Goal: Contribute content

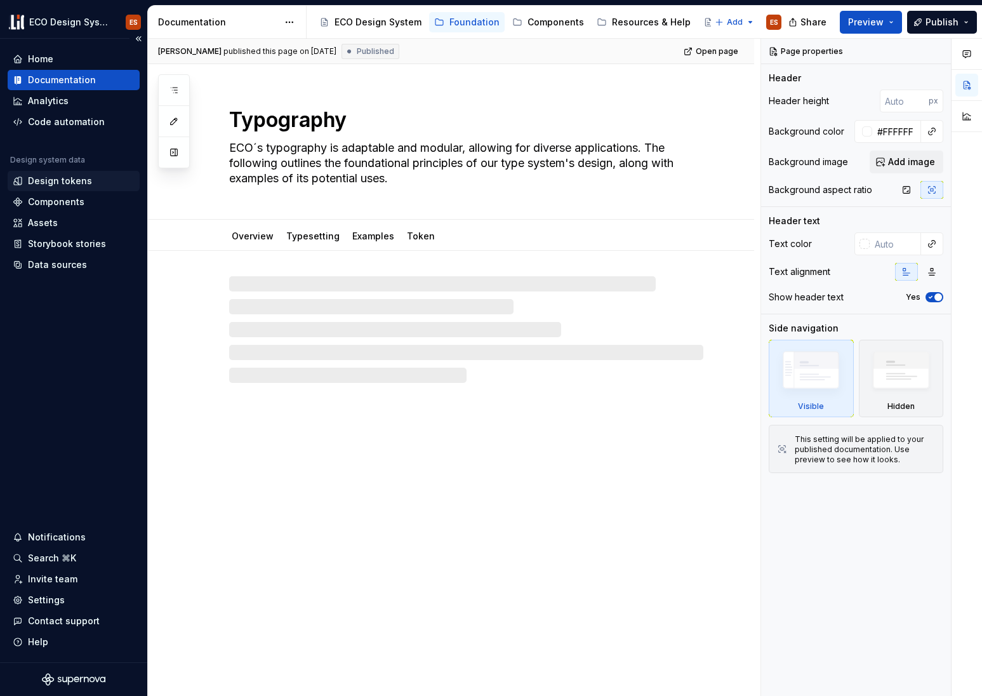
type textarea "*"
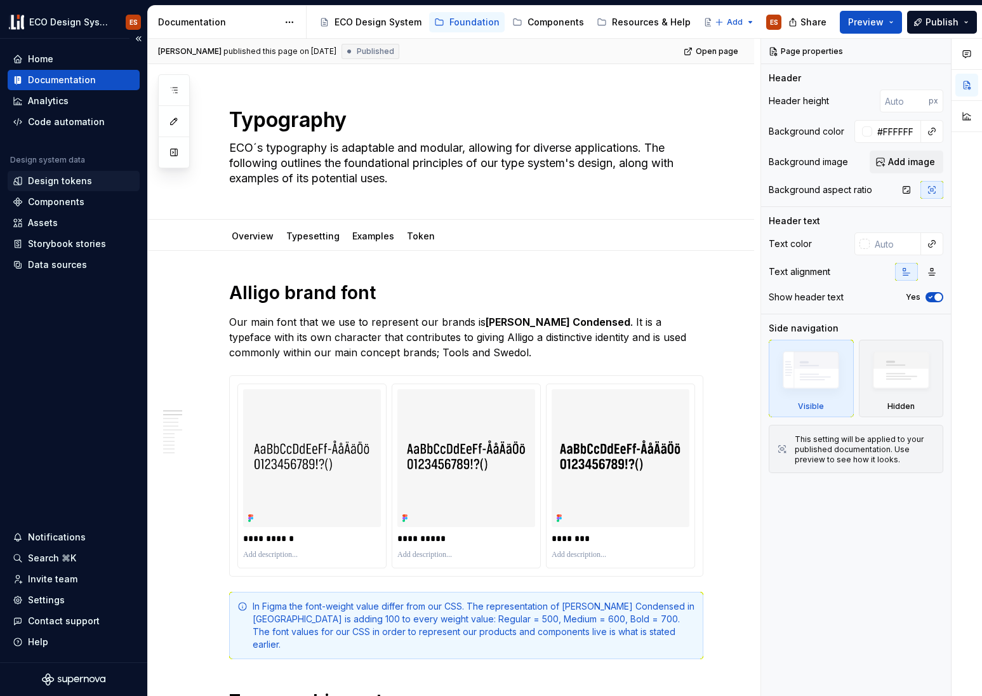
click at [69, 176] on div "Design tokens" at bounding box center [60, 181] width 64 height 13
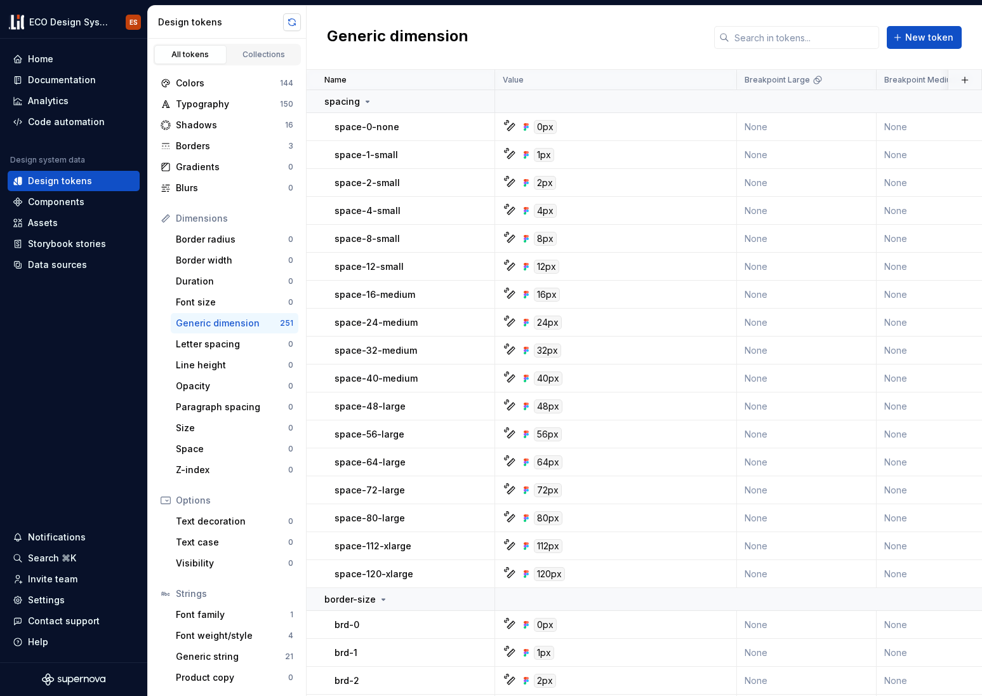
click at [292, 23] on button "button" at bounding box center [292, 22] width 18 height 18
click at [223, 98] on div "Typography" at bounding box center [228, 104] width 104 height 13
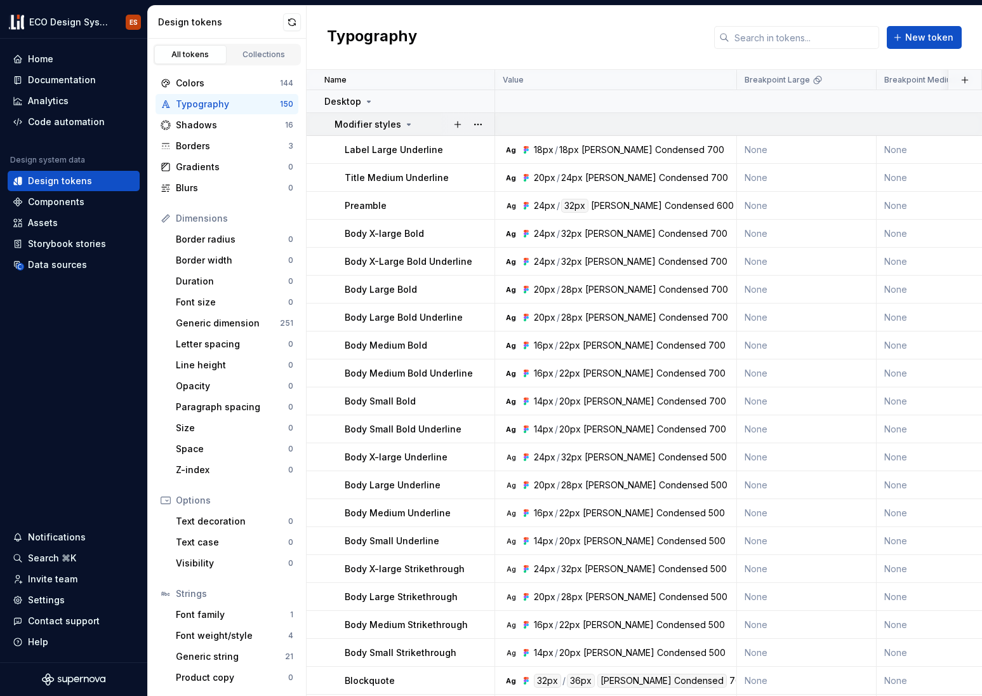
click at [404, 123] on icon at bounding box center [409, 124] width 10 height 10
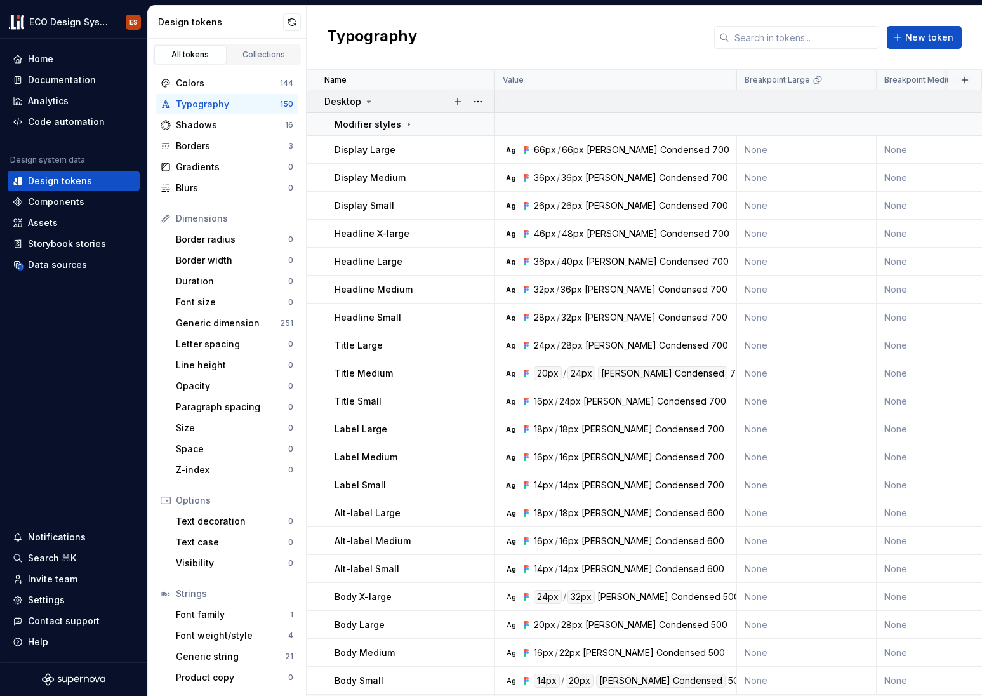
click at [370, 103] on icon at bounding box center [369, 101] width 10 height 10
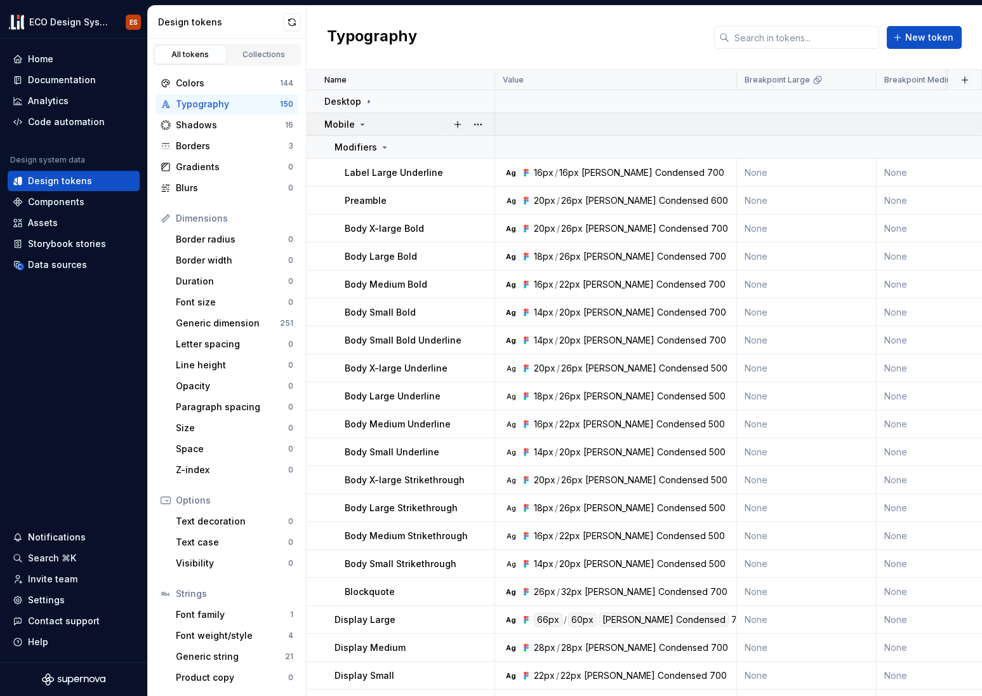
click at [364, 121] on icon at bounding box center [362, 124] width 10 height 10
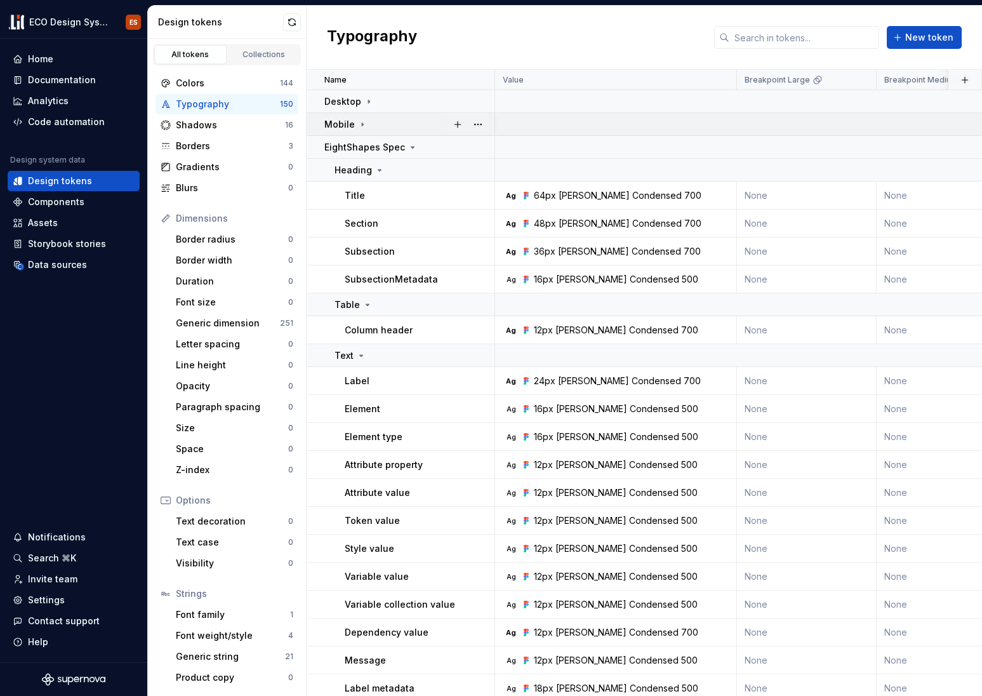
click at [364, 121] on icon at bounding box center [362, 124] width 10 height 10
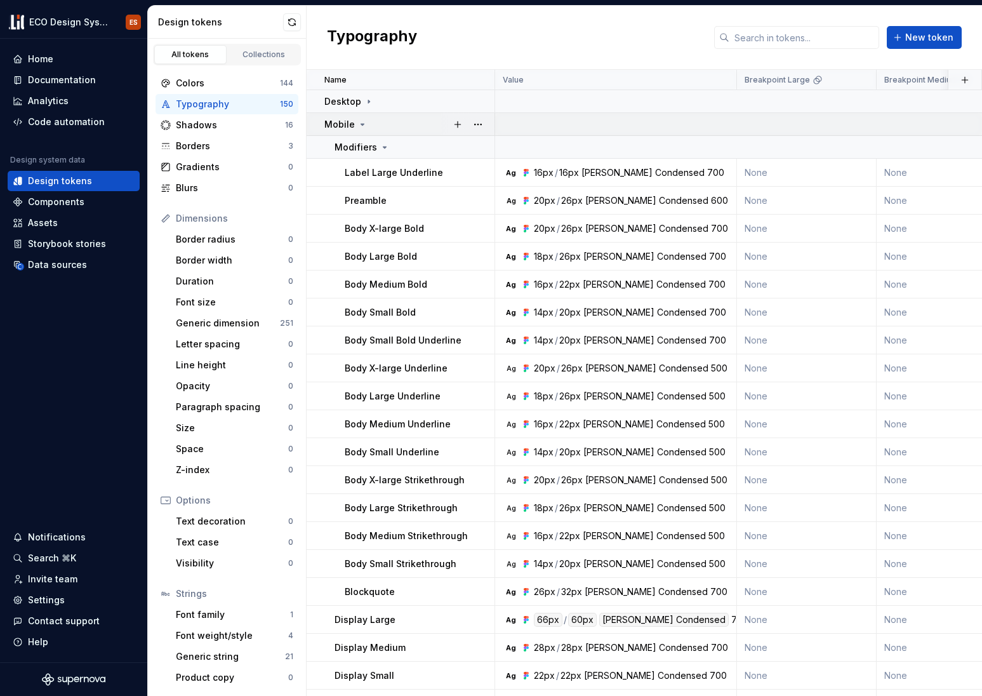
click at [364, 121] on icon at bounding box center [362, 124] width 10 height 10
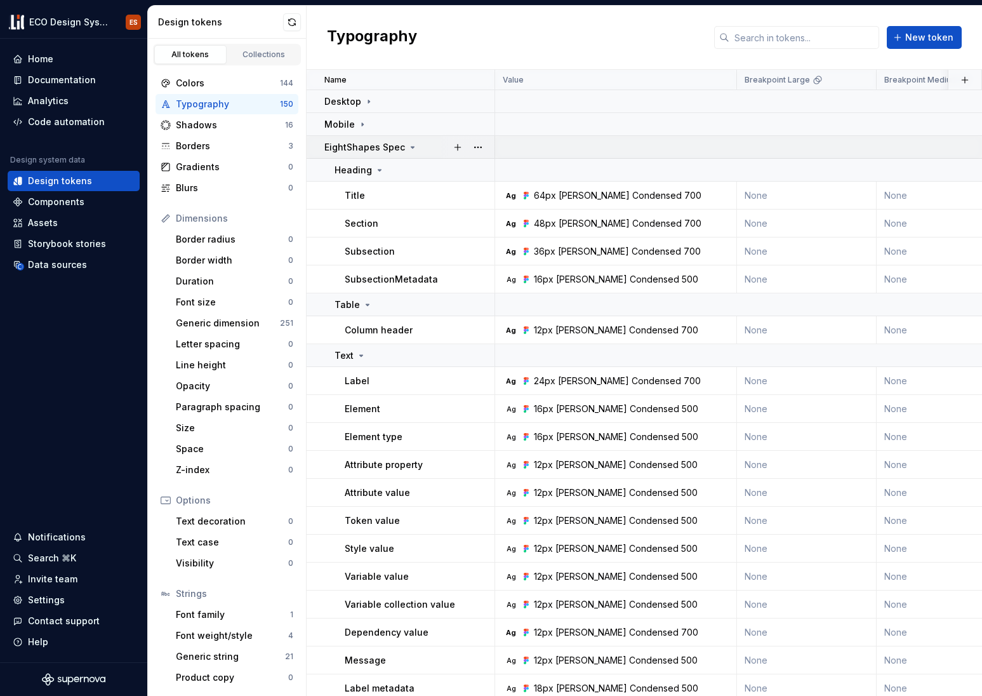
click at [408, 145] on icon at bounding box center [413, 147] width 10 height 10
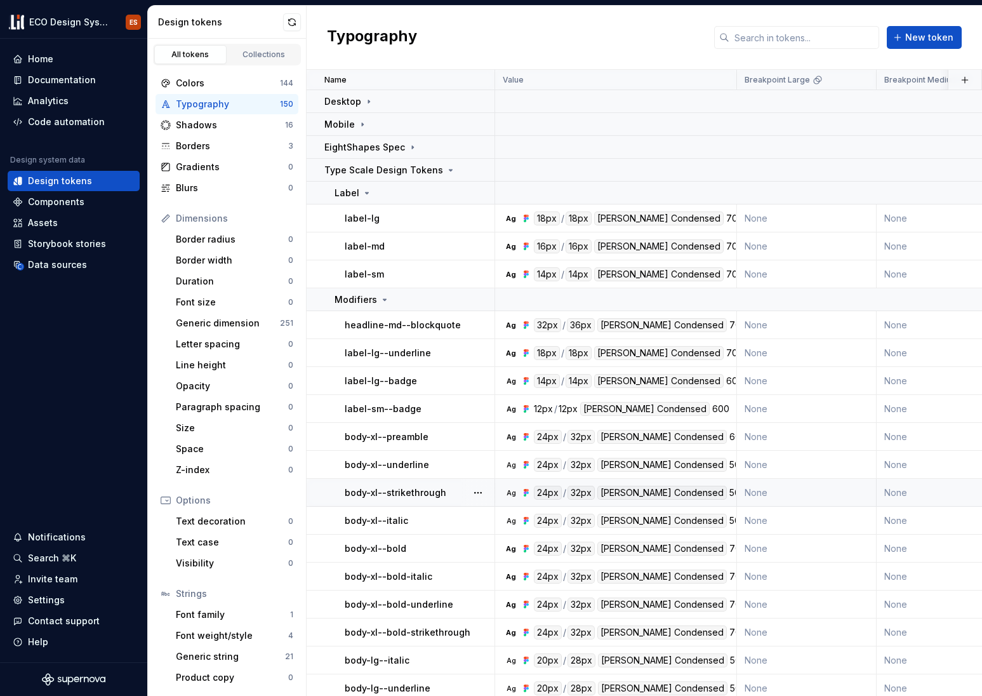
scroll to position [288, 0]
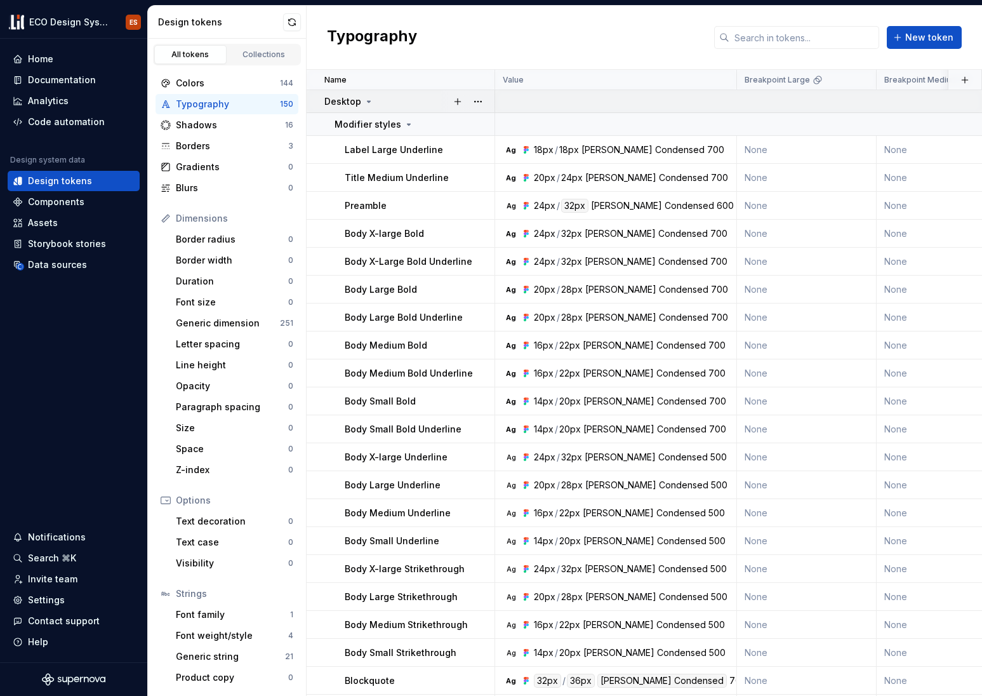
click at [364, 99] on icon at bounding box center [369, 101] width 10 height 10
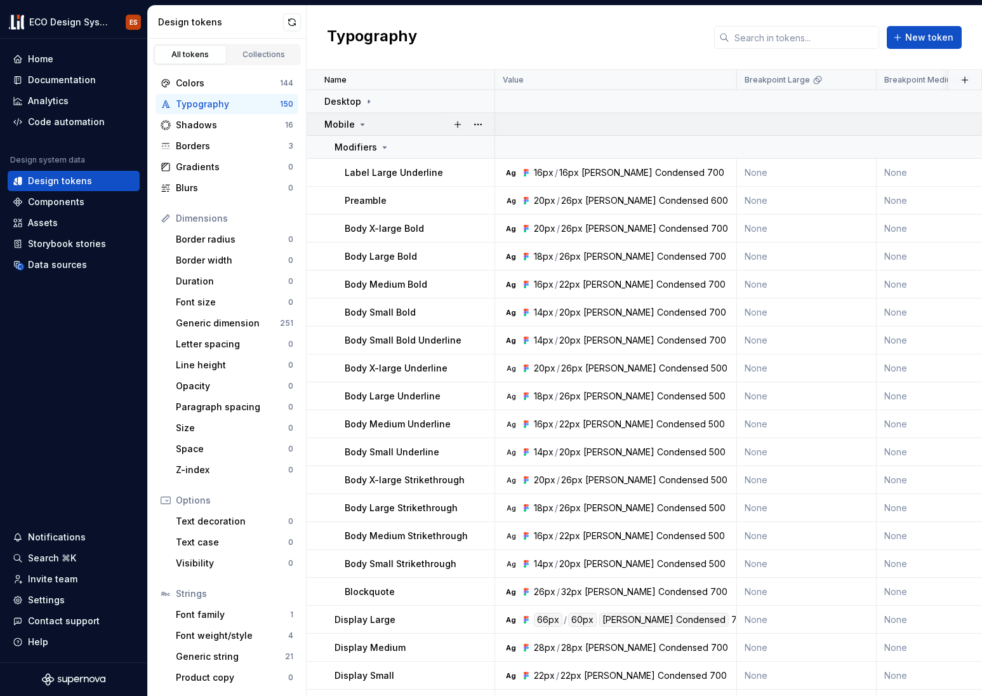
click at [363, 120] on icon at bounding box center [362, 124] width 10 height 10
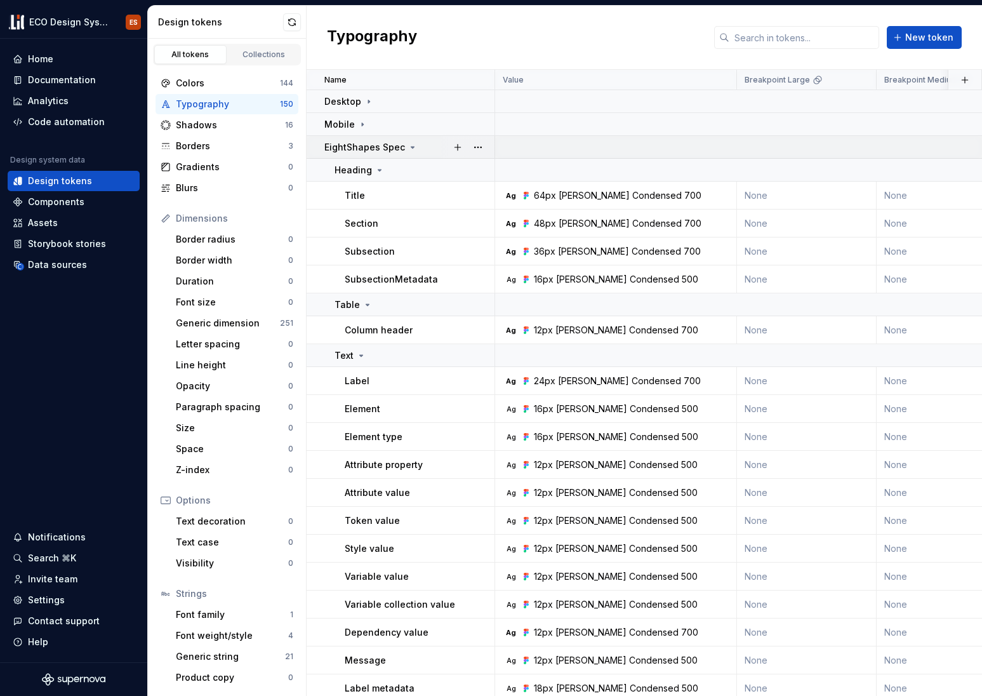
click at [408, 147] on icon at bounding box center [413, 147] width 10 height 10
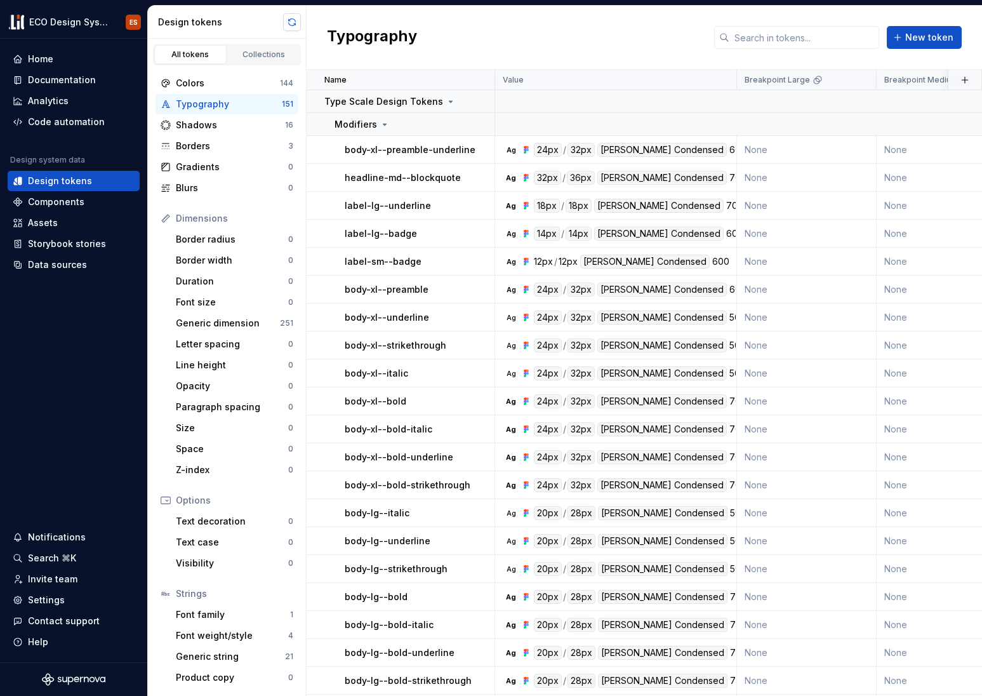
click at [288, 21] on button "button" at bounding box center [292, 22] width 18 height 18
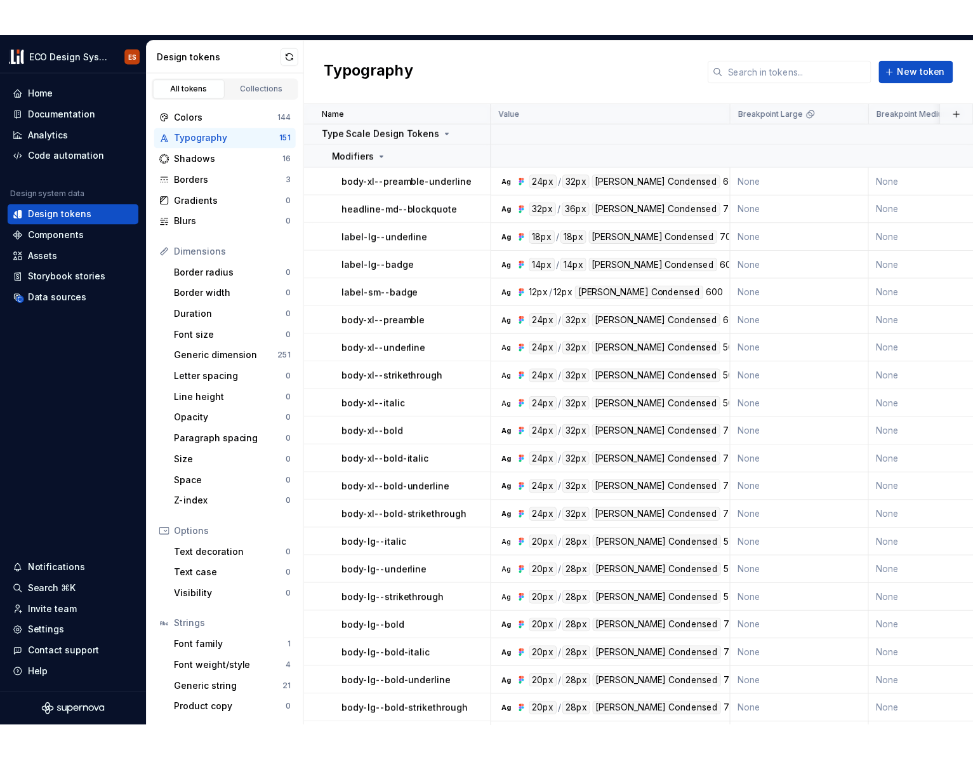
scroll to position [3, 0]
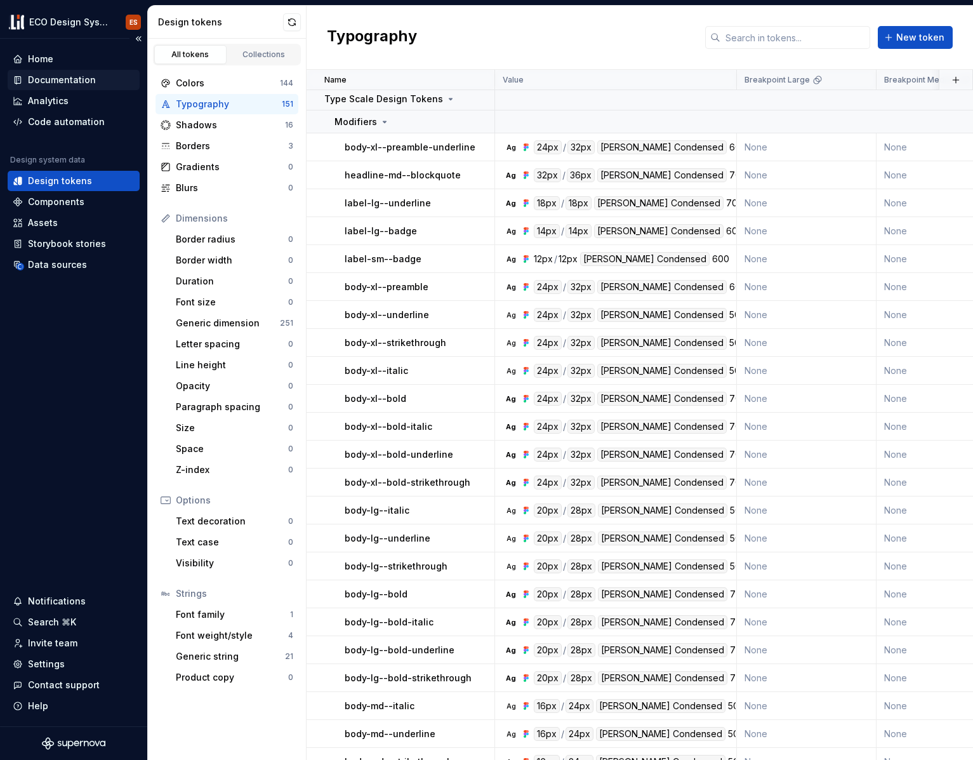
click at [79, 81] on div "Documentation" at bounding box center [62, 80] width 68 height 13
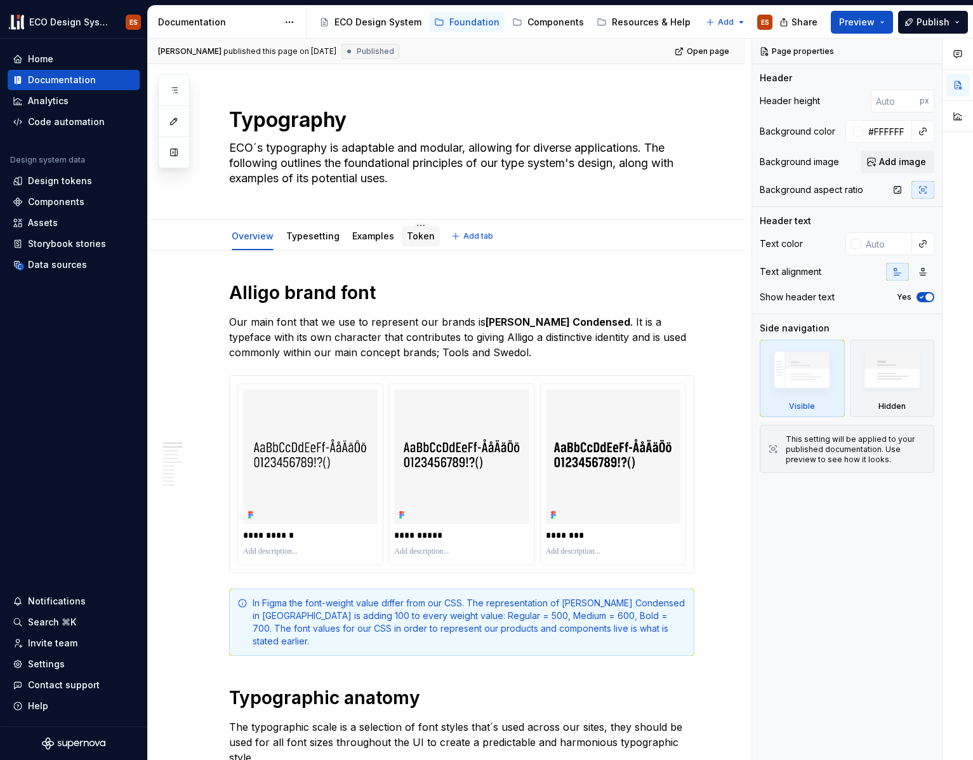
click at [407, 236] on link "Token" at bounding box center [421, 235] width 28 height 11
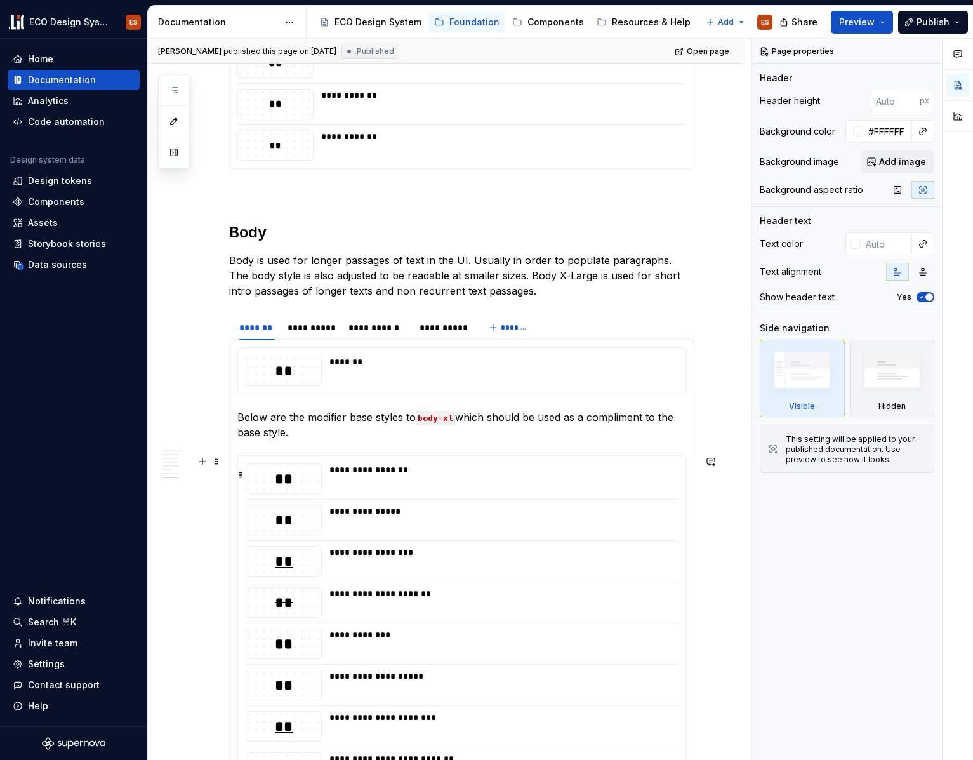
scroll to position [1889, 0]
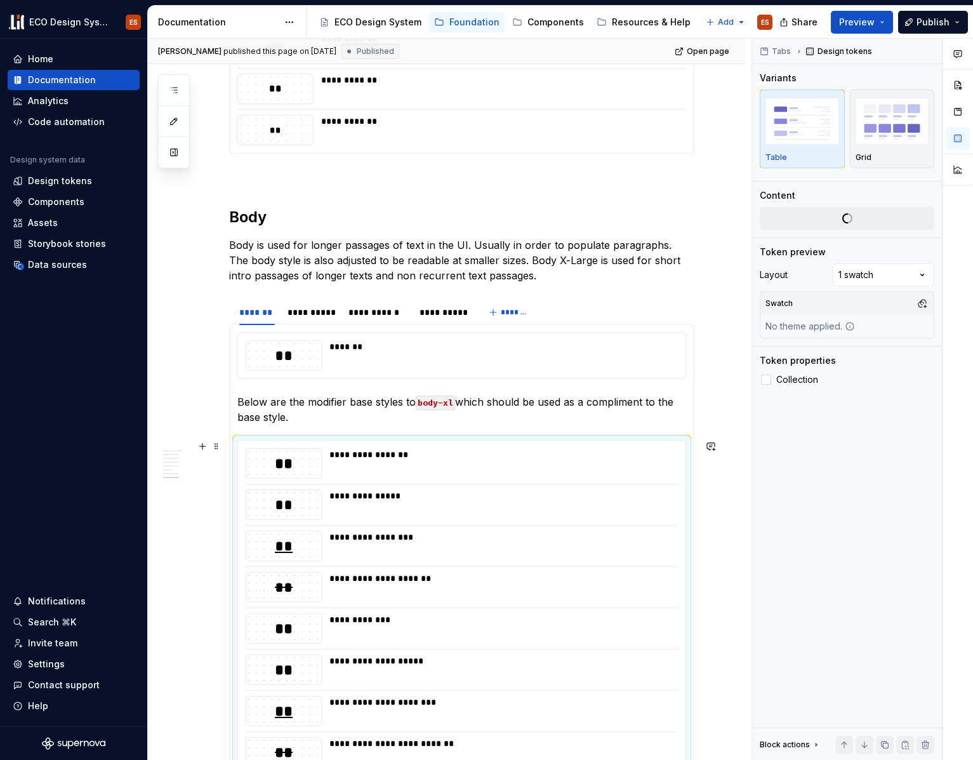
click at [241, 460] on div "**********" at bounding box center [462, 608] width 448 height 335
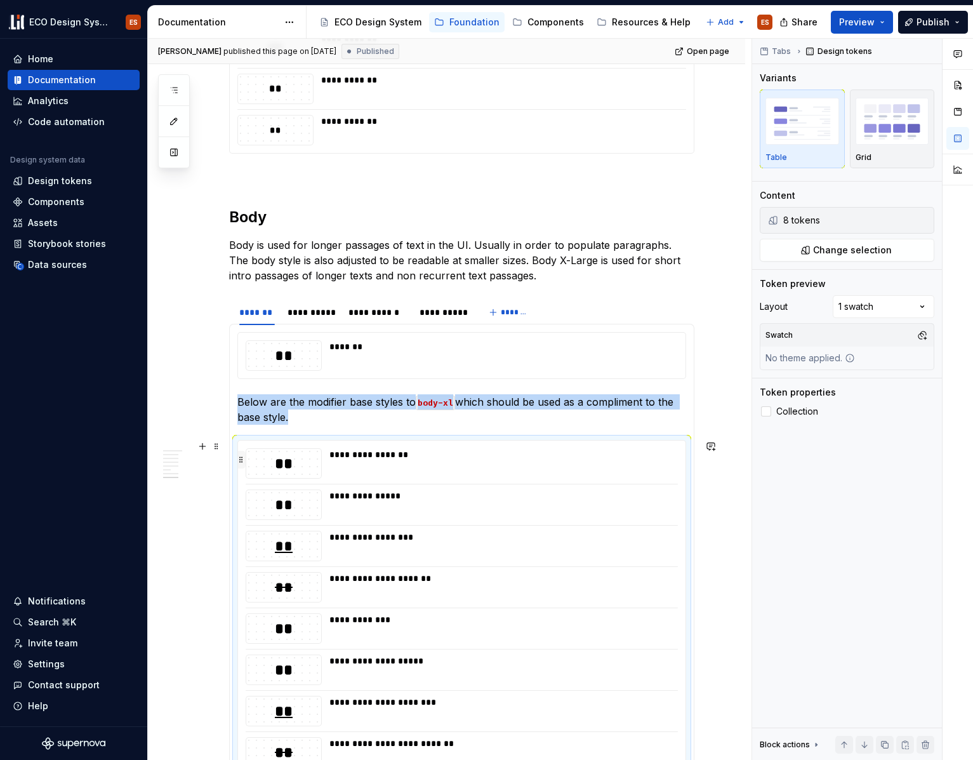
click at [243, 461] on button "button" at bounding box center [241, 460] width 10 height 18
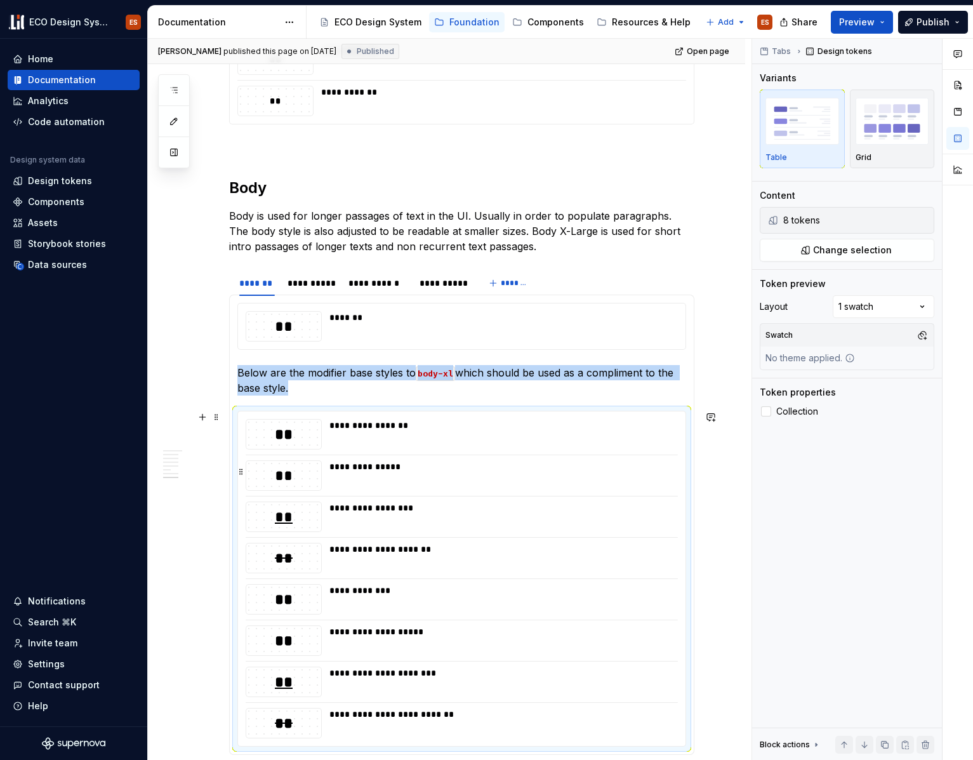
scroll to position [1938, 0]
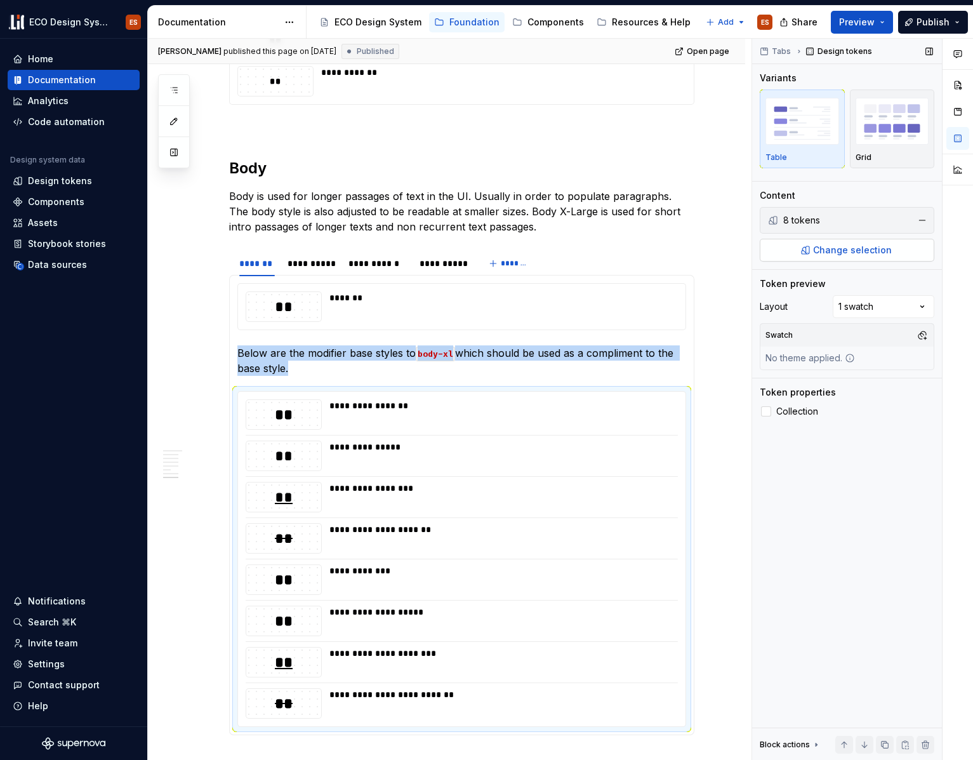
click at [850, 249] on span "Change selection" at bounding box center [852, 250] width 79 height 13
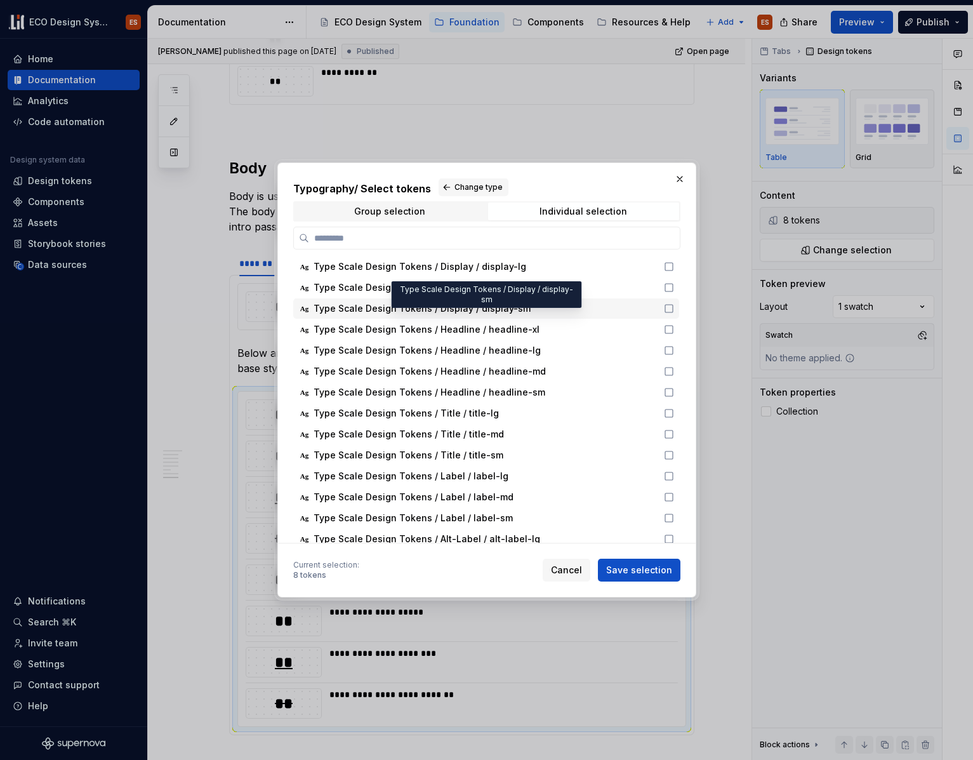
scroll to position [0, 0]
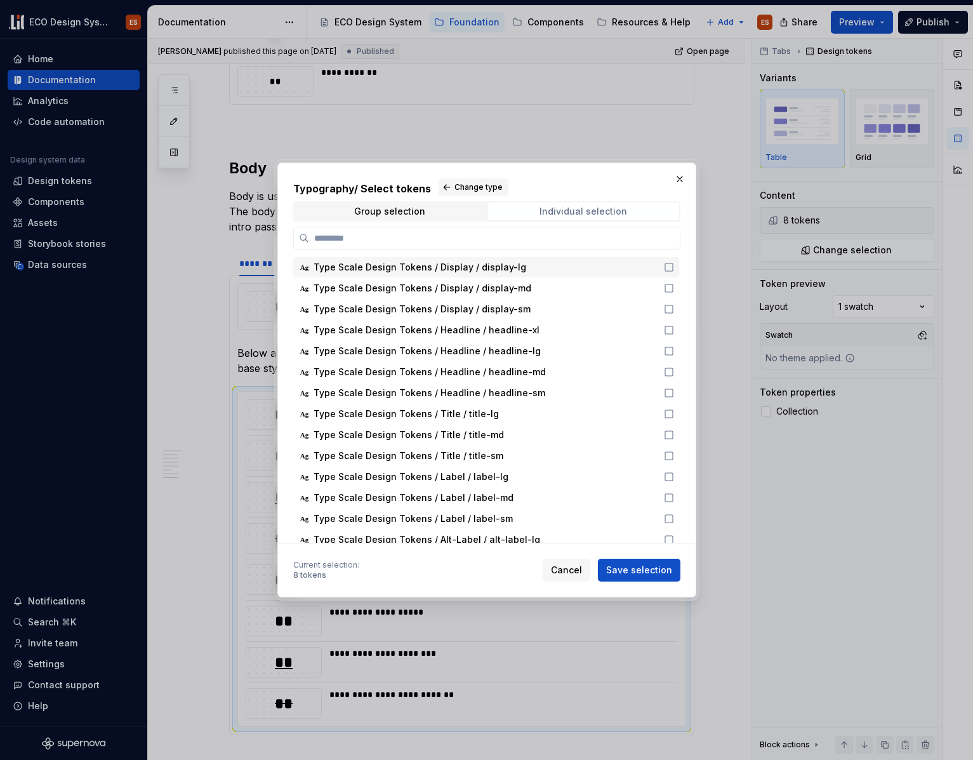
click at [573, 207] on div "Individual selection" at bounding box center [584, 211] width 88 height 10
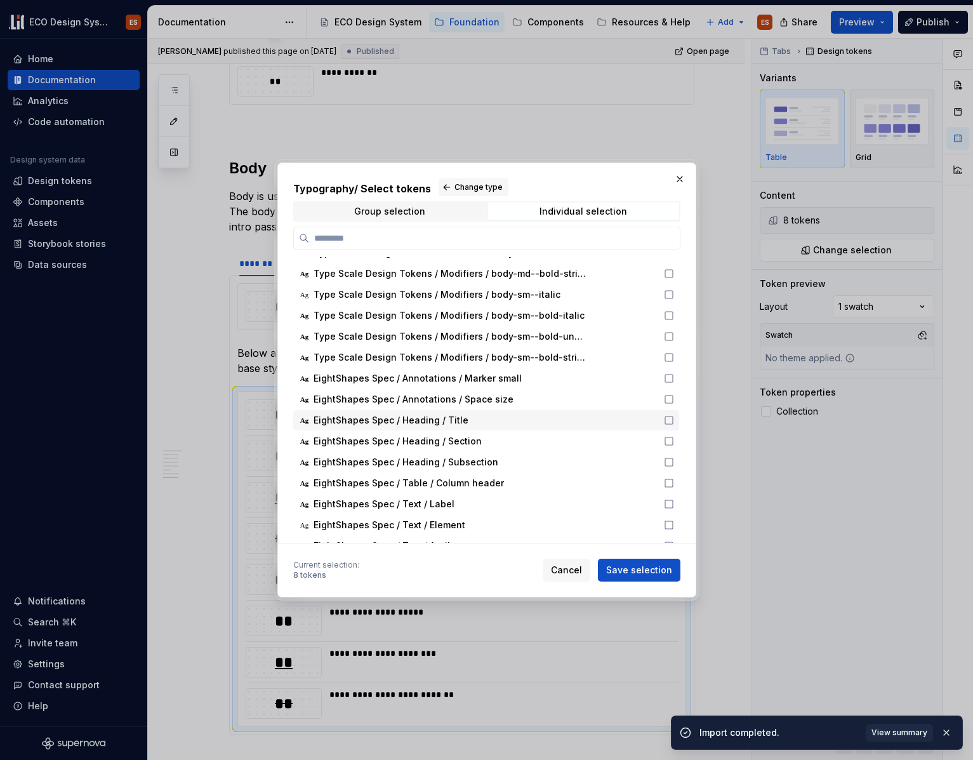
scroll to position [2473, 0]
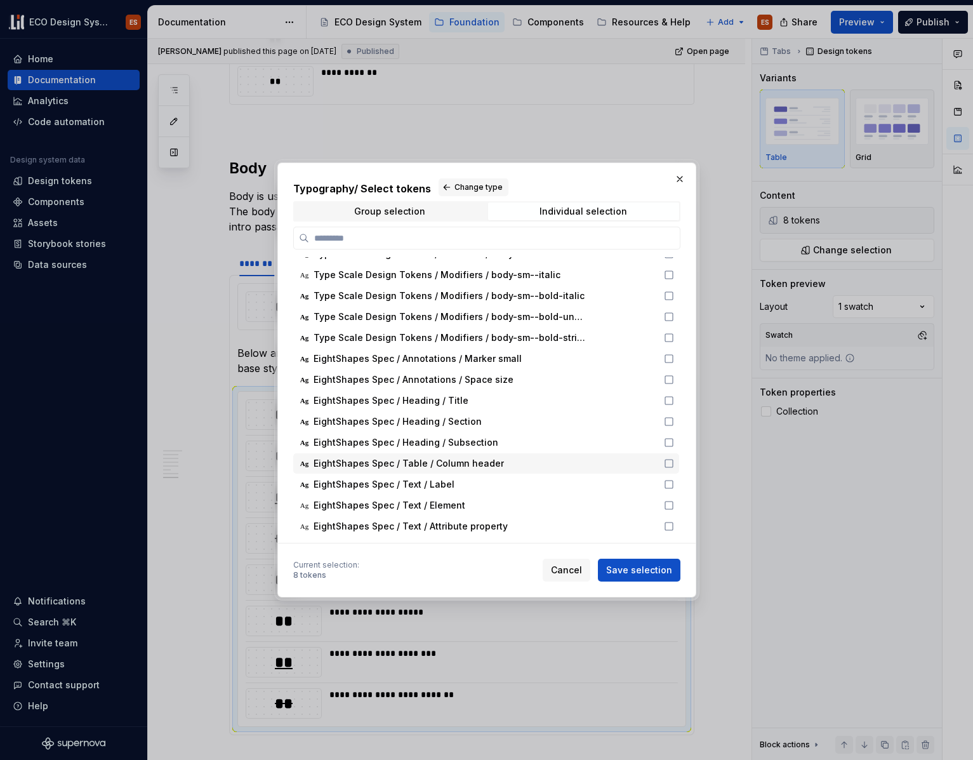
type textarea "*"
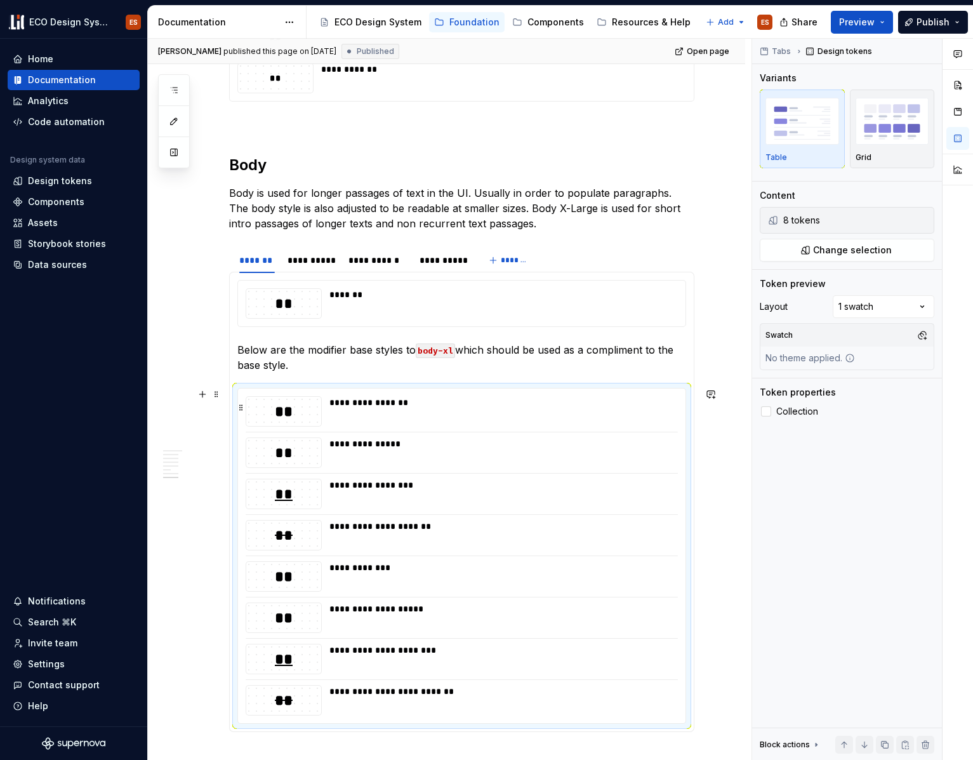
scroll to position [1943, 0]
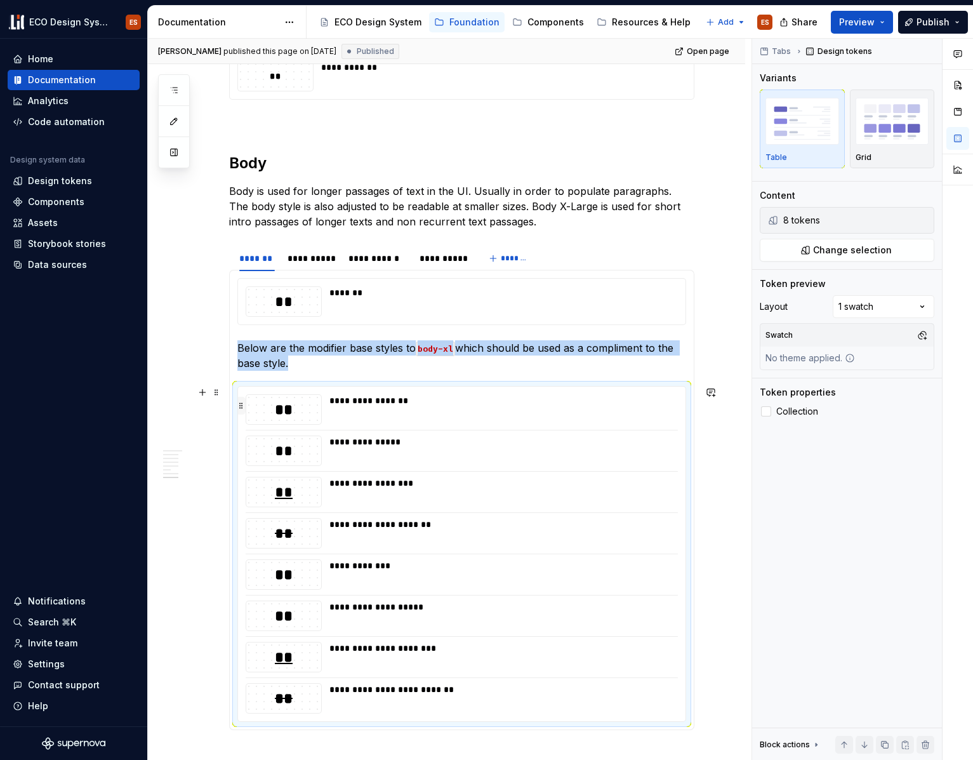
click at [243, 401] on button "button" at bounding box center [241, 406] width 10 height 18
click at [860, 256] on button "Change selection" at bounding box center [847, 250] width 175 height 23
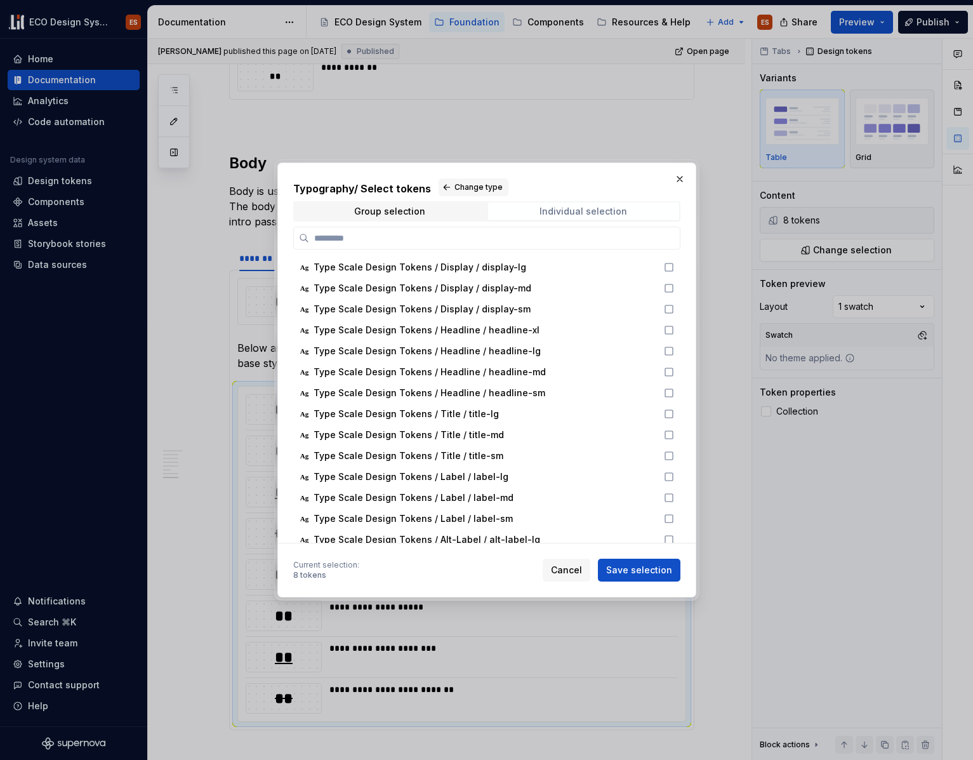
click at [560, 213] on div "Individual selection" at bounding box center [584, 211] width 88 height 10
click at [445, 211] on span "Group selection" at bounding box center [390, 212] width 191 height 18
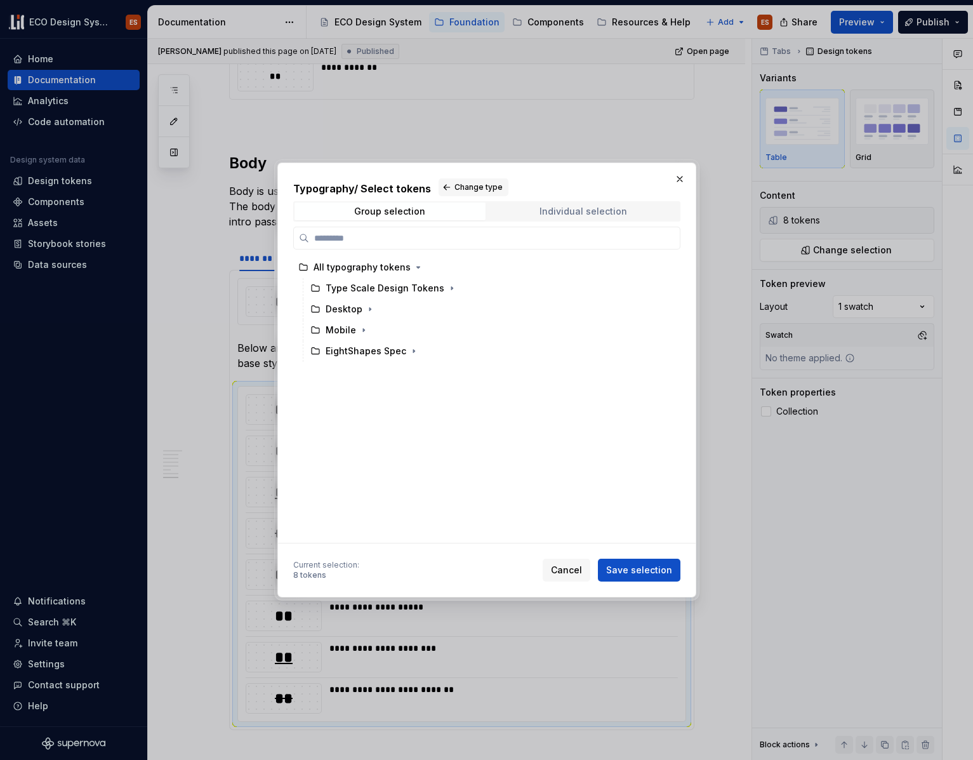
click at [556, 215] on div "Individual selection" at bounding box center [584, 211] width 88 height 10
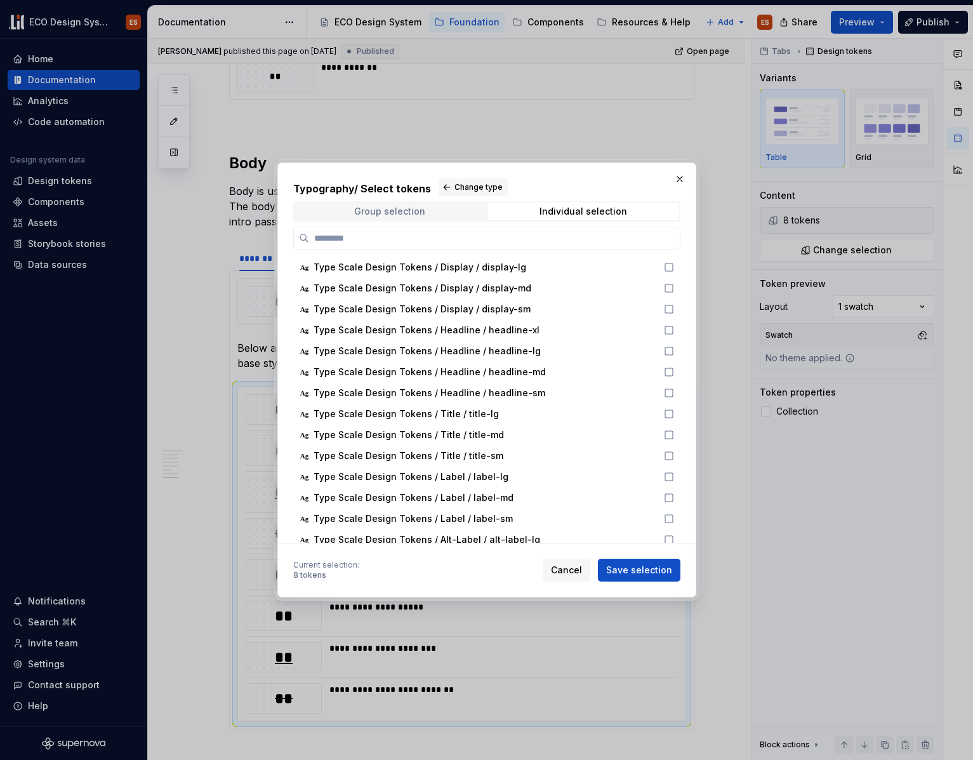
click at [418, 214] on div "Group selection" at bounding box center [389, 211] width 71 height 10
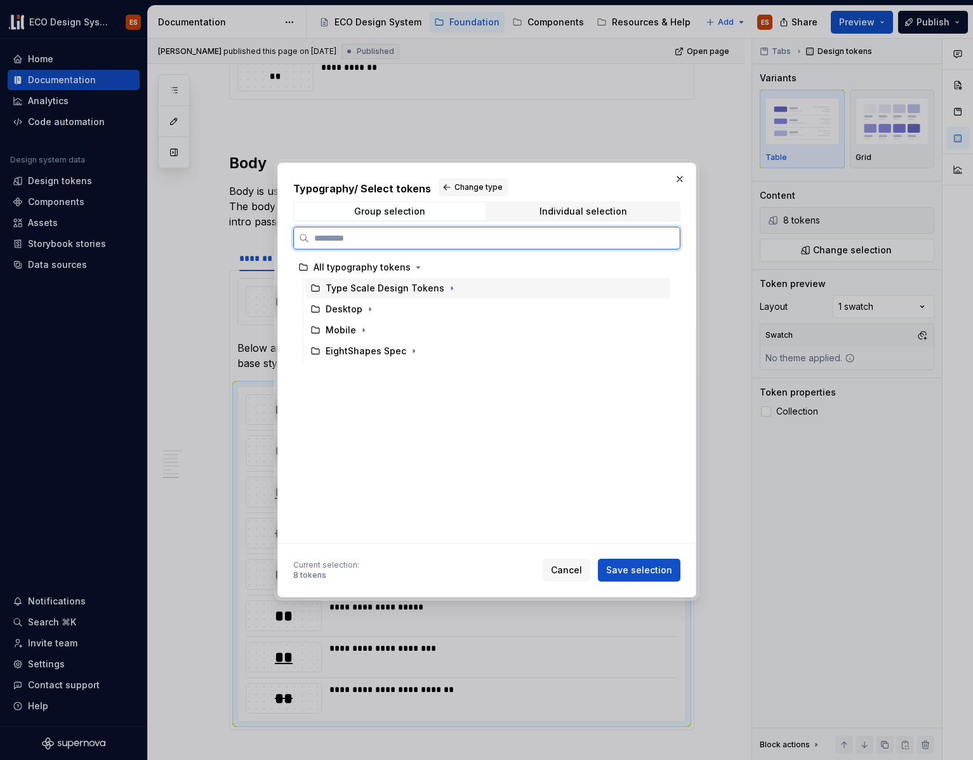
click at [416, 287] on div "Type Scale Design Tokens" at bounding box center [385, 288] width 119 height 13
click at [658, 289] on icon at bounding box center [660, 288] width 10 height 10
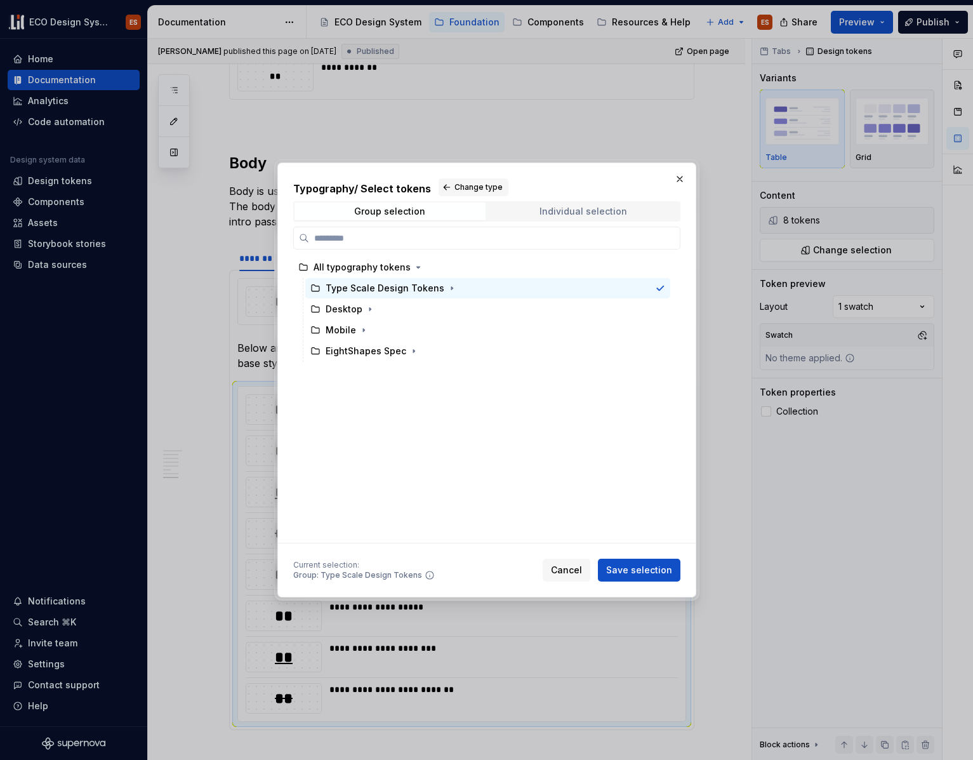
click at [587, 215] on div "Individual selection" at bounding box center [584, 211] width 88 height 10
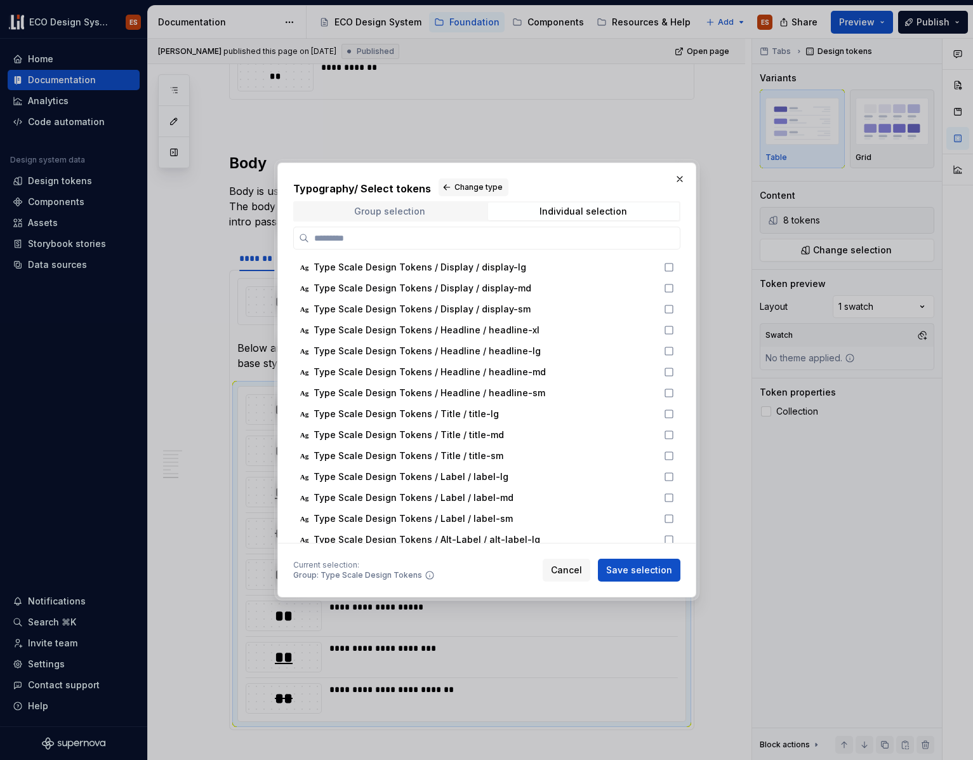
click at [416, 216] on span "Group selection" at bounding box center [390, 212] width 191 height 18
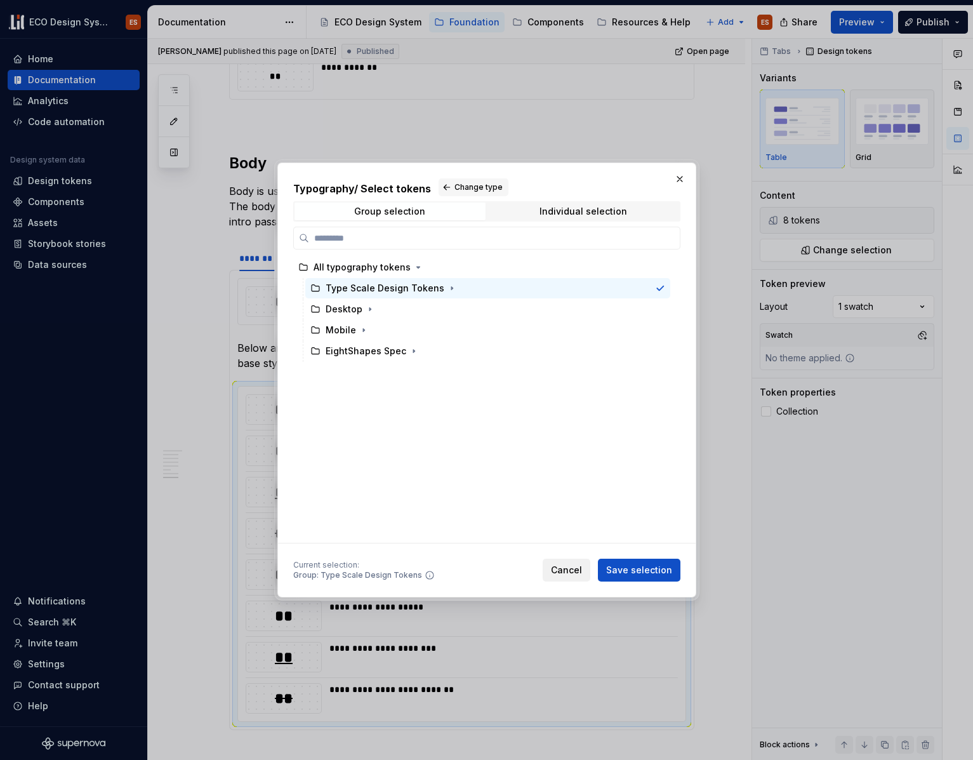
click at [577, 566] on span "Cancel" at bounding box center [566, 570] width 31 height 13
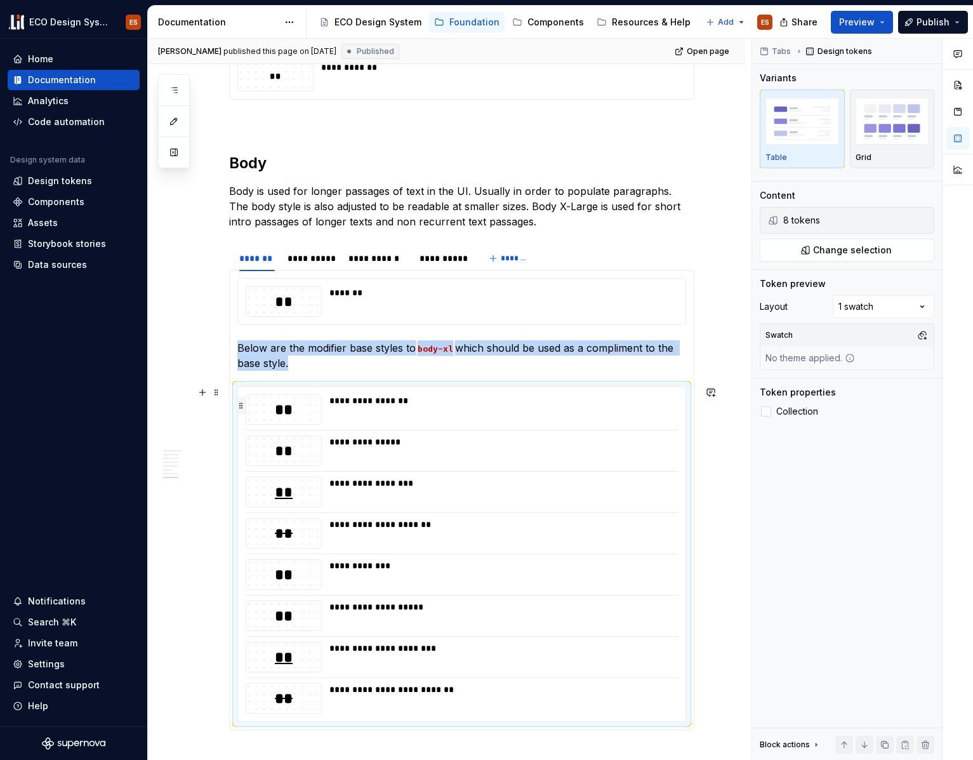
click at [243, 406] on button "button" at bounding box center [241, 406] width 10 height 18
click at [883, 250] on span "Change selection" at bounding box center [852, 250] width 79 height 13
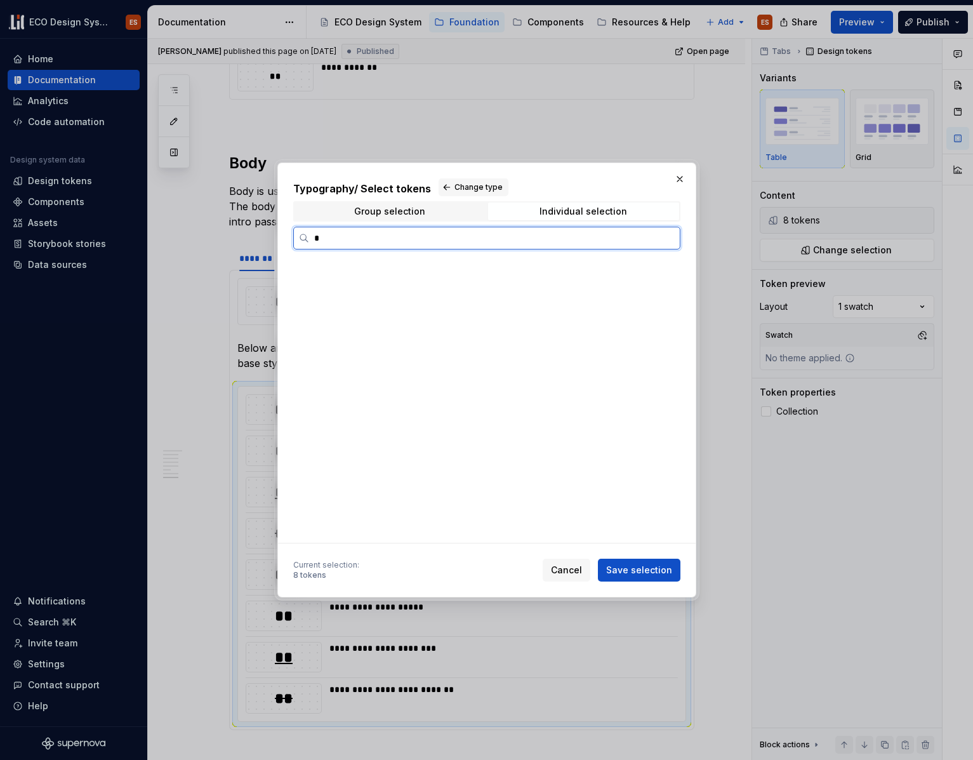
scroll to position [0, 0]
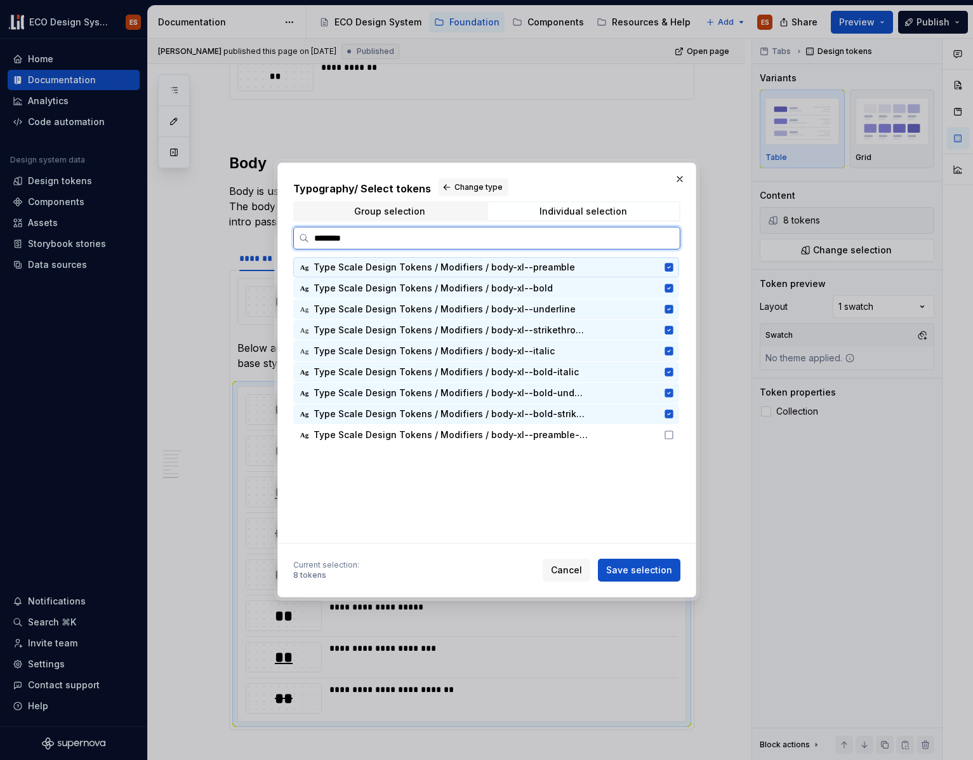
type input "*********"
click at [669, 436] on icon at bounding box center [669, 435] width 10 height 10
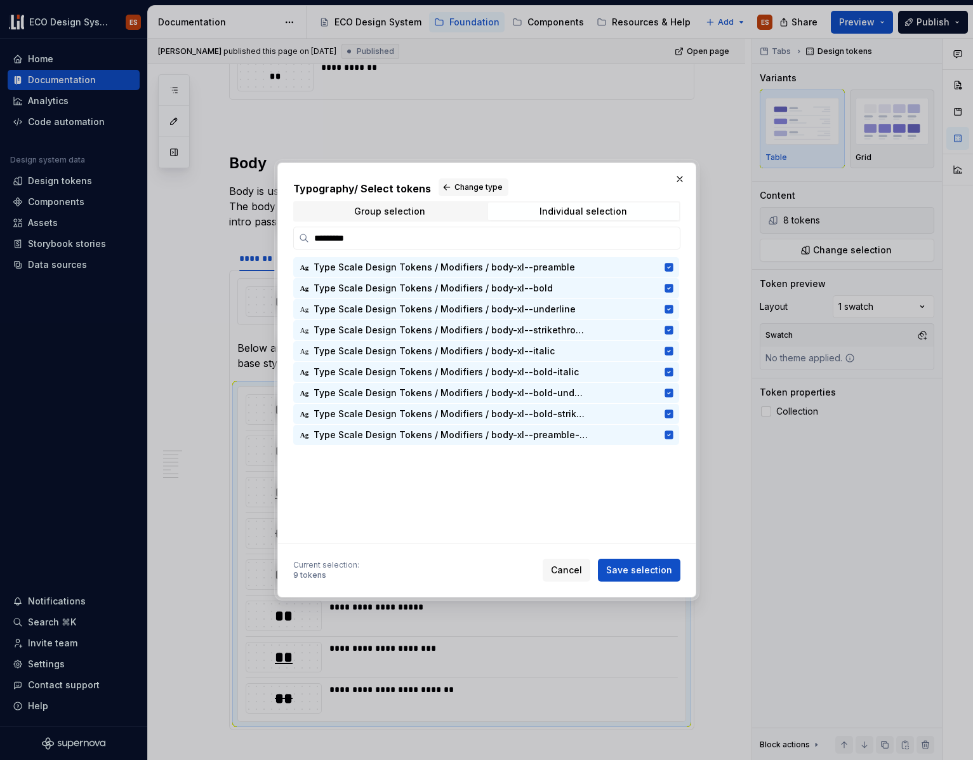
click at [645, 582] on div "Typography / Select tokens Change type Group selection Individual selection ***…" at bounding box center [486, 380] width 419 height 435
click at [646, 574] on span "Save selection" at bounding box center [639, 570] width 66 height 13
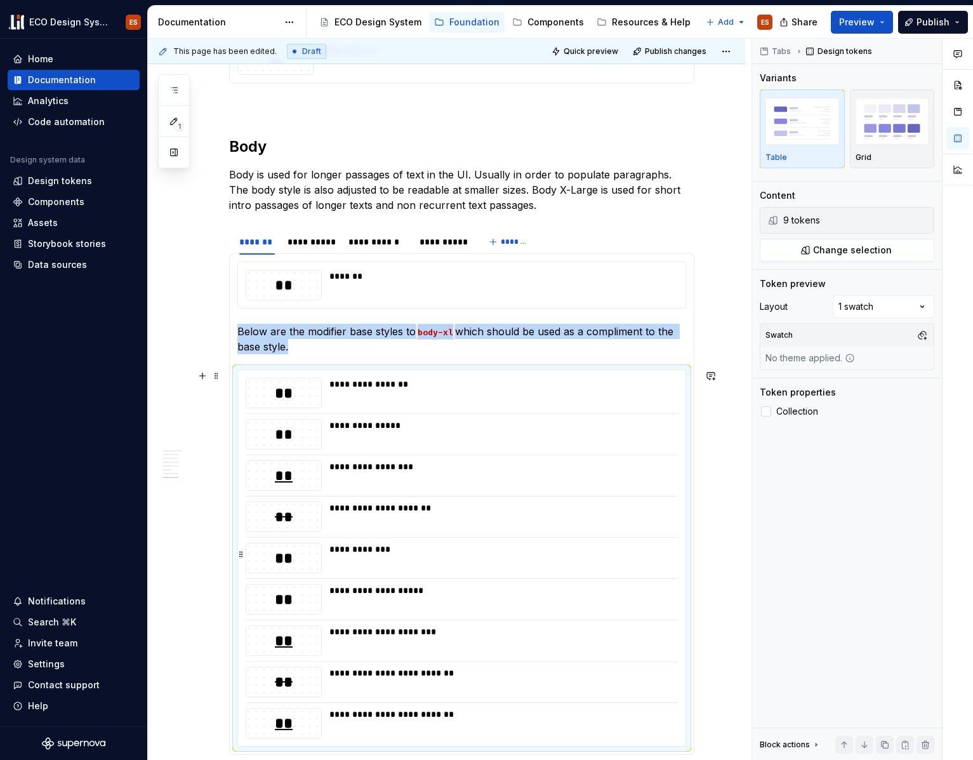
scroll to position [2063, 0]
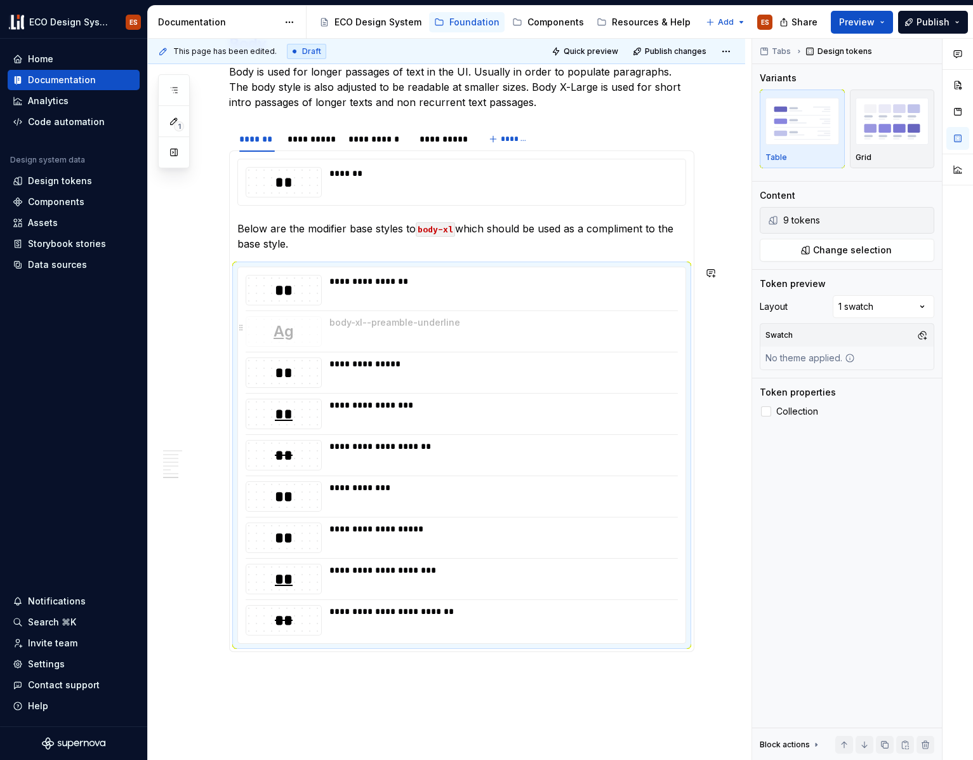
drag, startPoint x: 244, startPoint y: 619, endPoint x: 281, endPoint y: 332, distance: 289.3
click at [927, 21] on span "Publish" at bounding box center [933, 22] width 33 height 13
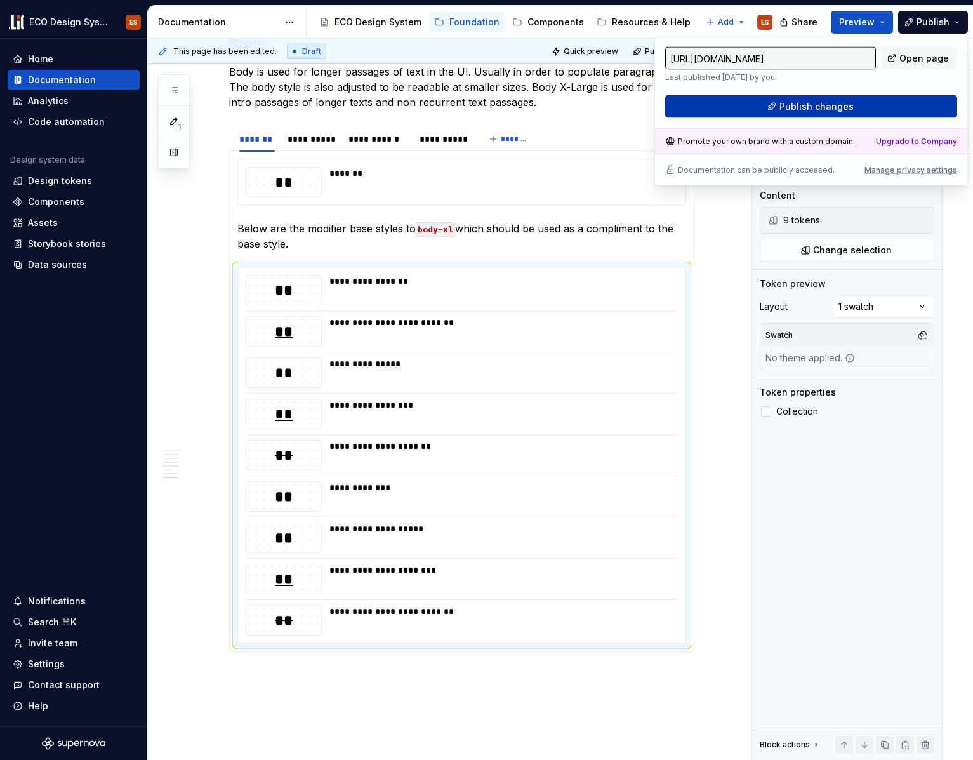
click at [889, 104] on button "Publish changes" at bounding box center [811, 106] width 292 height 23
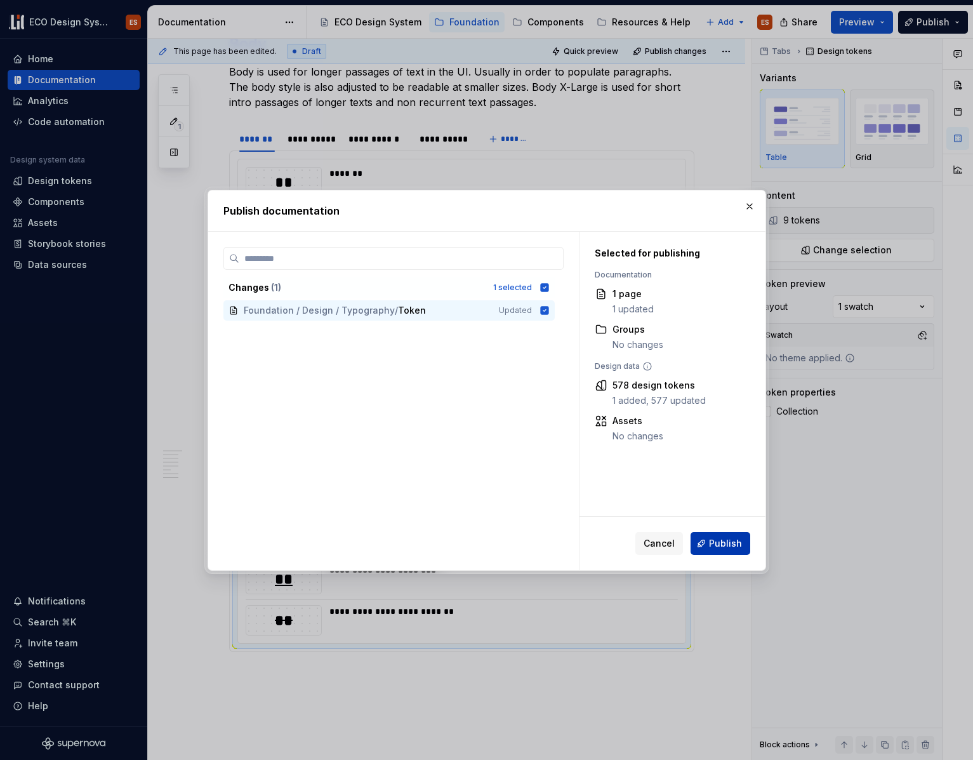
click at [726, 538] on span "Publish" at bounding box center [725, 543] width 33 height 13
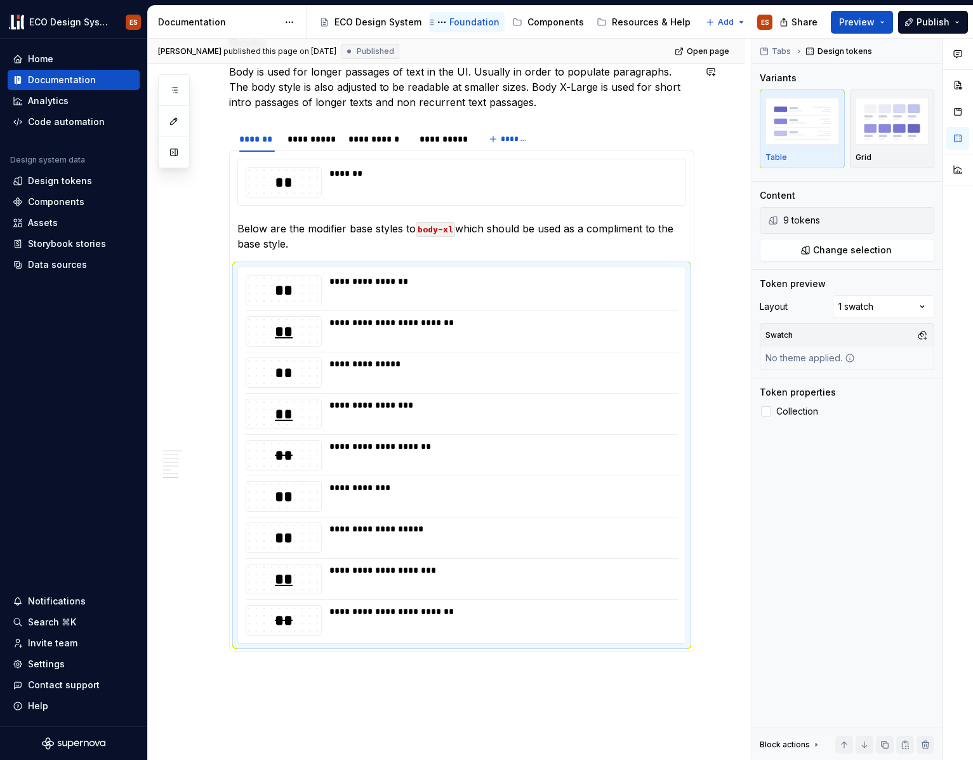
type textarea "*"
